Goal: Information Seeking & Learning: Find specific fact

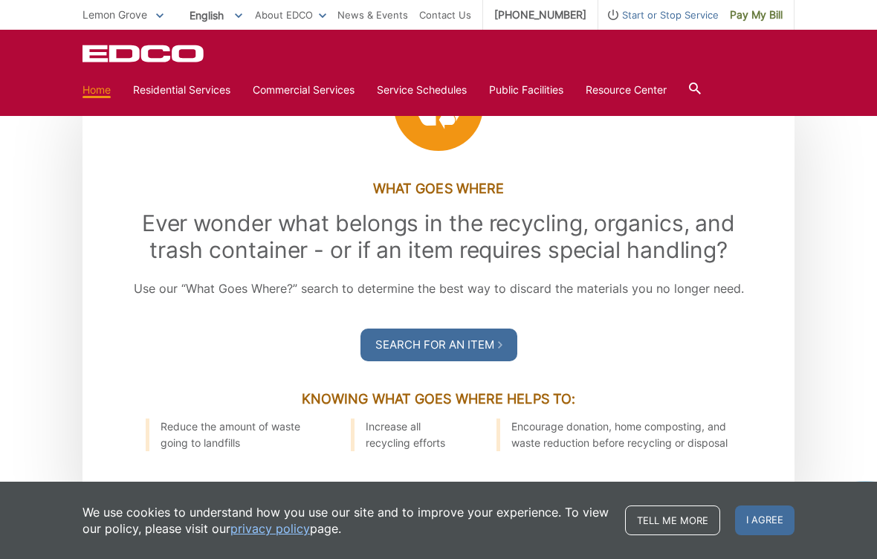
scroll to position [1622, 0]
click at [476, 363] on link "Search For an Item" at bounding box center [438, 346] width 157 height 33
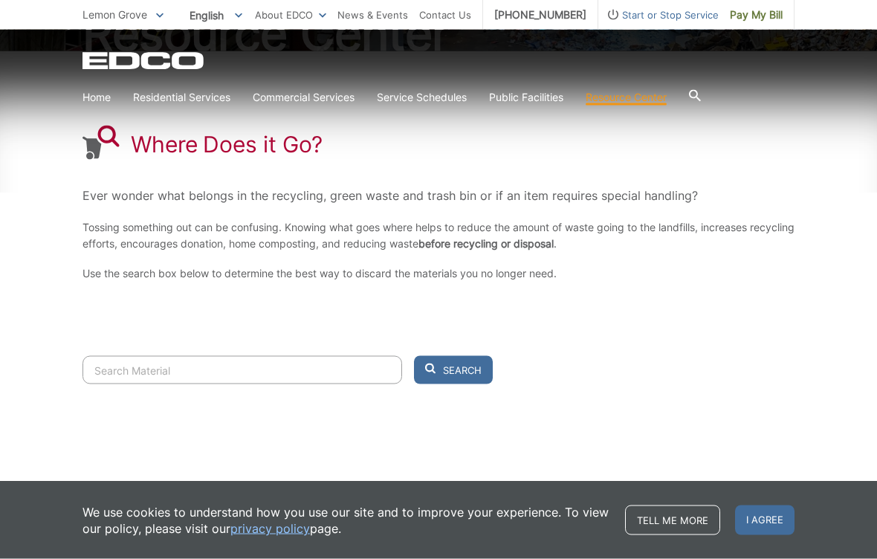
scroll to position [211, 0]
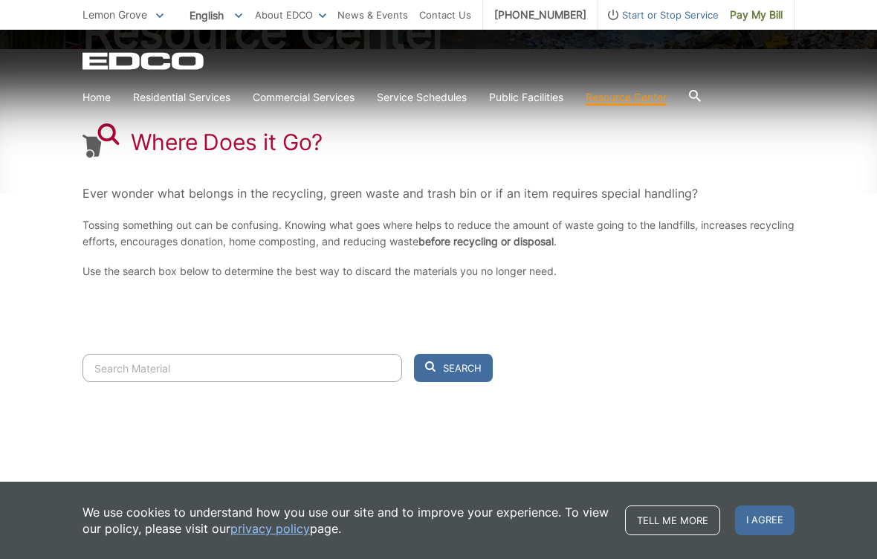
click at [267, 379] on input "Search" at bounding box center [242, 368] width 320 height 28
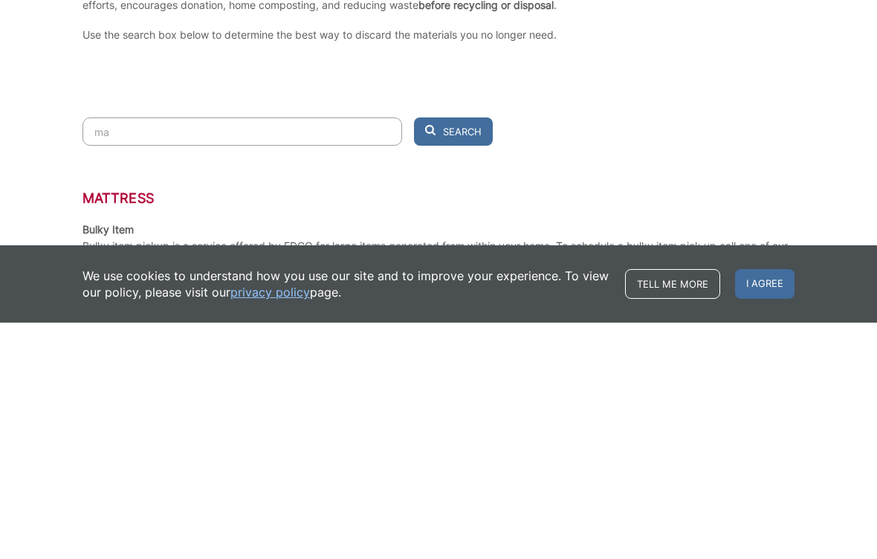
type input "ma"
click at [141, 427] on h3 "Mattress" at bounding box center [438, 435] width 712 height 16
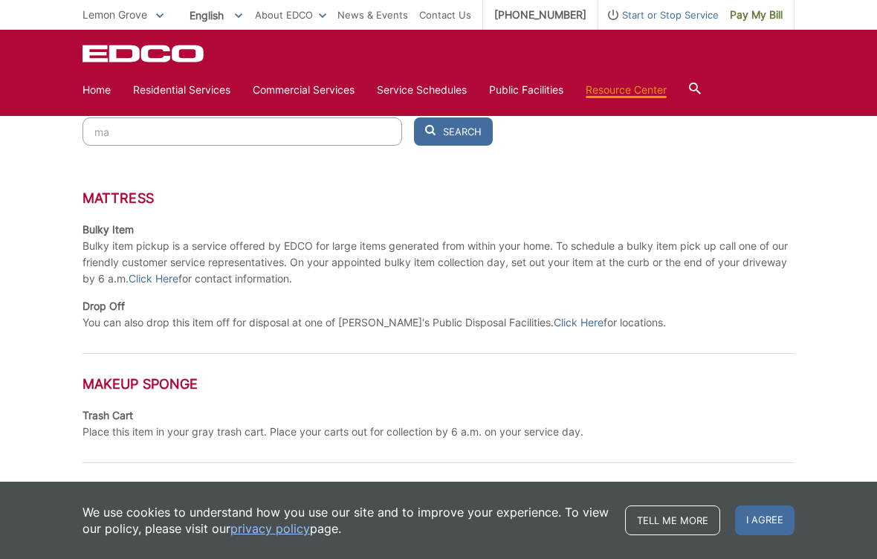
click at [554, 321] on link "Click Here" at bounding box center [579, 322] width 50 height 16
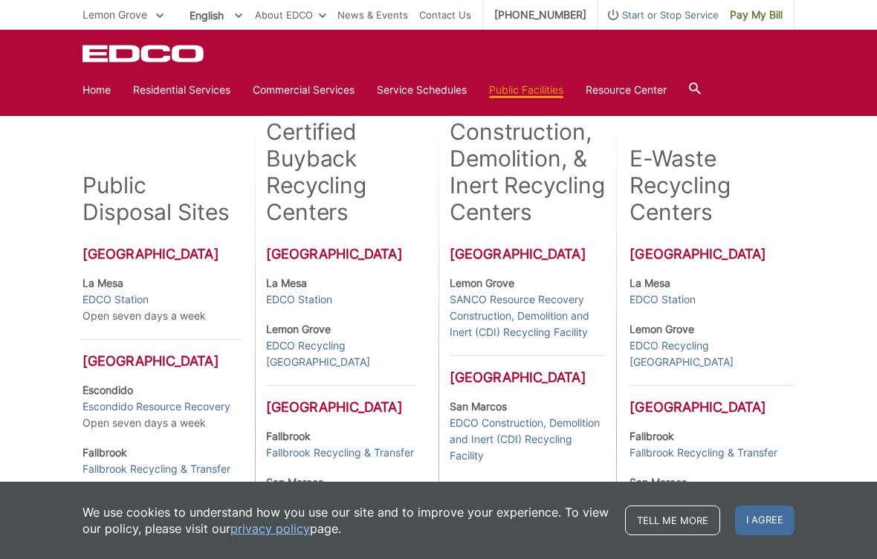
scroll to position [331, 0]
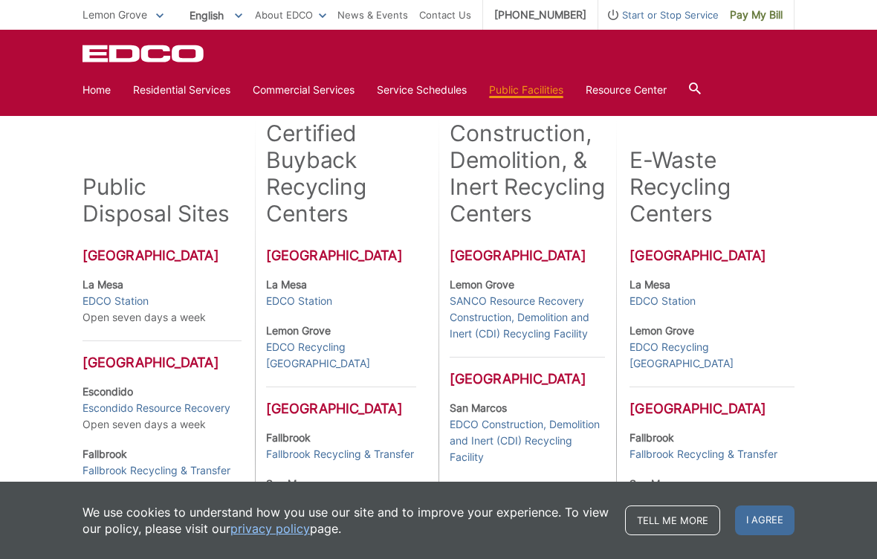
click at [123, 298] on link "EDCO Station" at bounding box center [115, 301] width 66 height 16
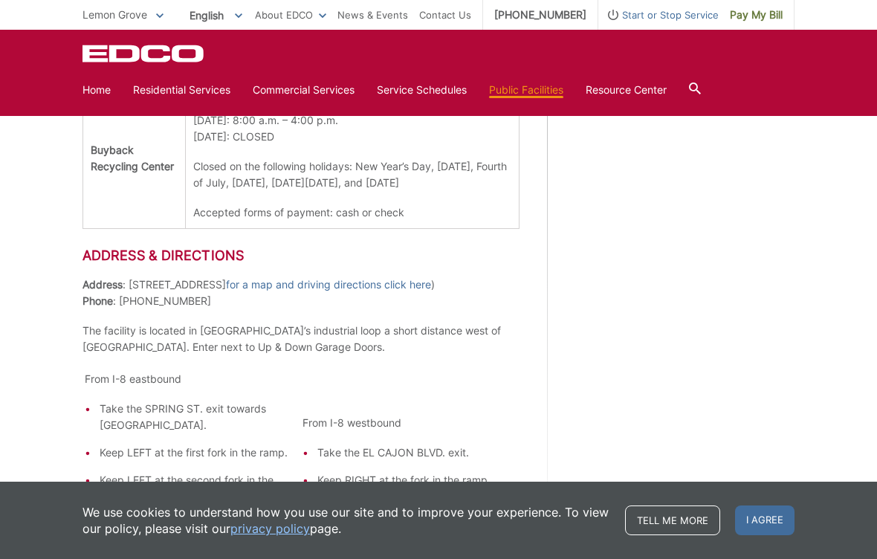
scroll to position [1043, 0]
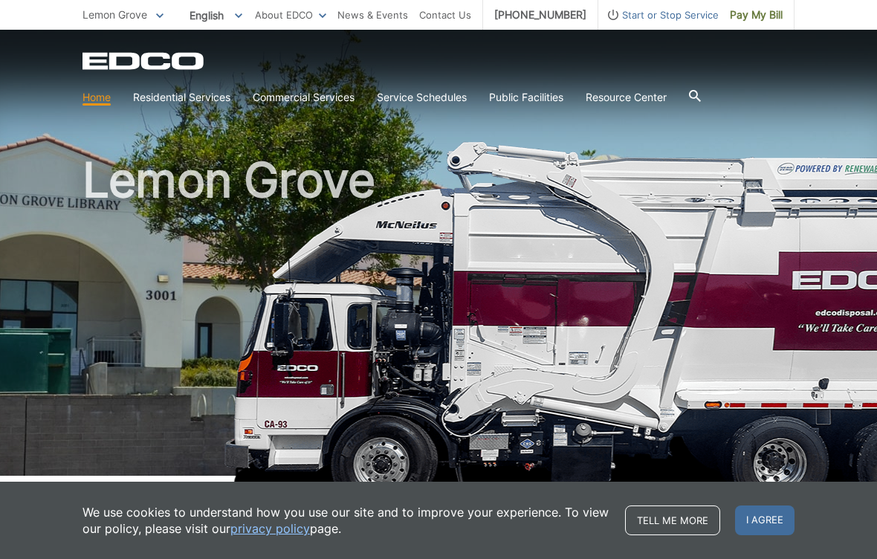
click at [326, 22] on link "About EDCO" at bounding box center [290, 15] width 71 height 16
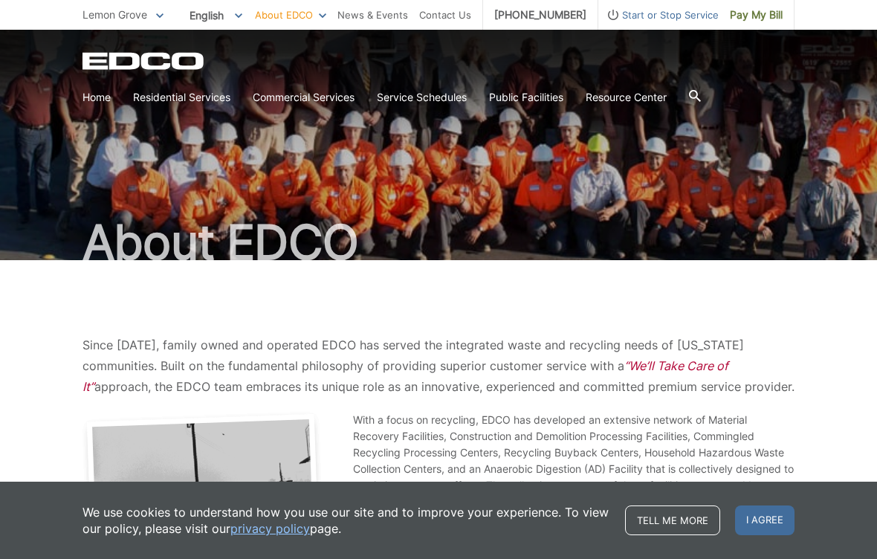
click at [0, 0] on link "Disposal Sites and Recycling Centers" at bounding box center [0, 0] width 0 height 0
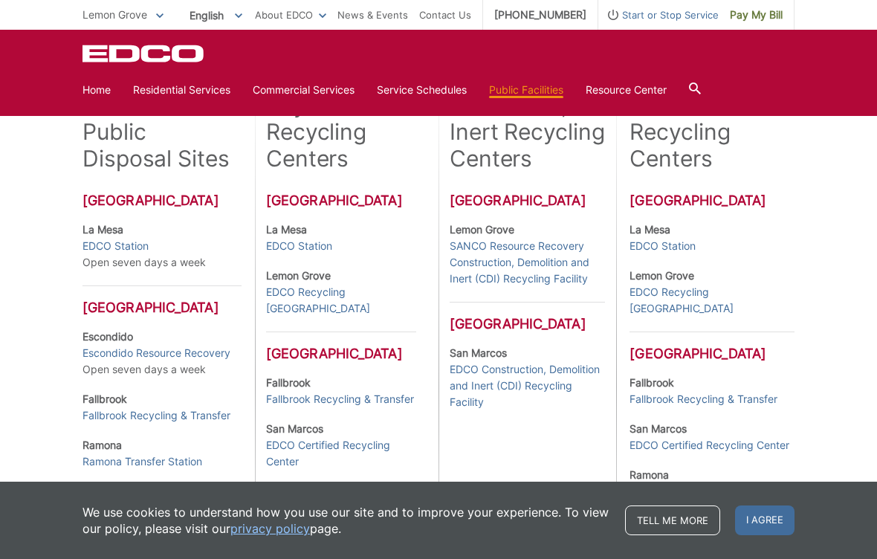
scroll to position [388, 0]
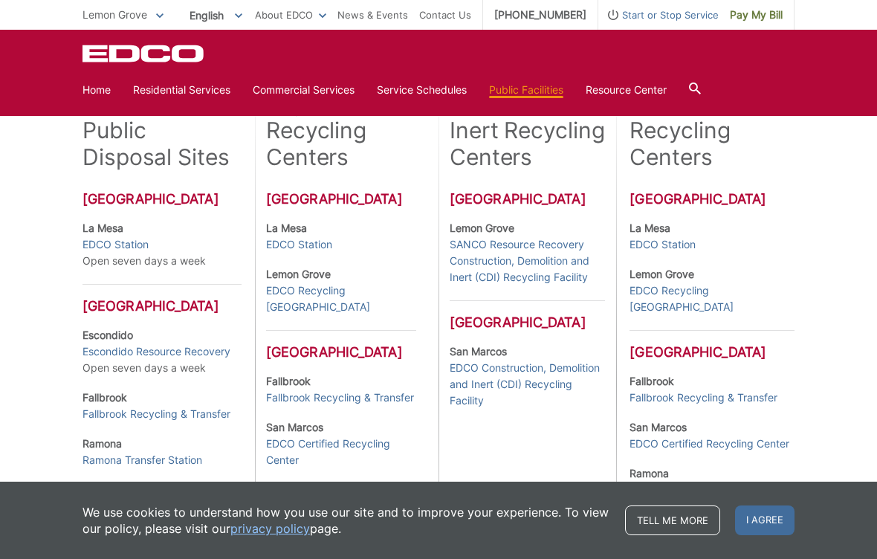
click at [138, 239] on link "EDCO Station" at bounding box center [115, 244] width 66 height 16
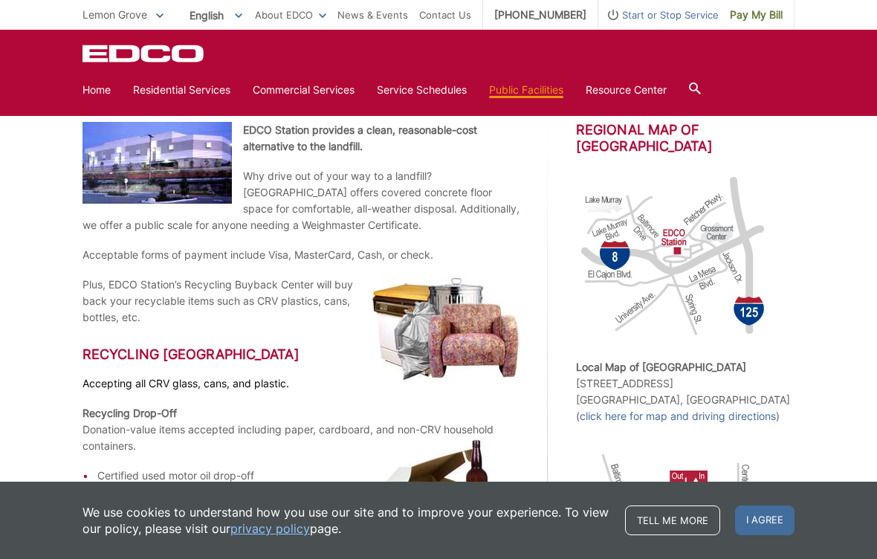
scroll to position [255, 0]
